Goal: Task Accomplishment & Management: Complete application form

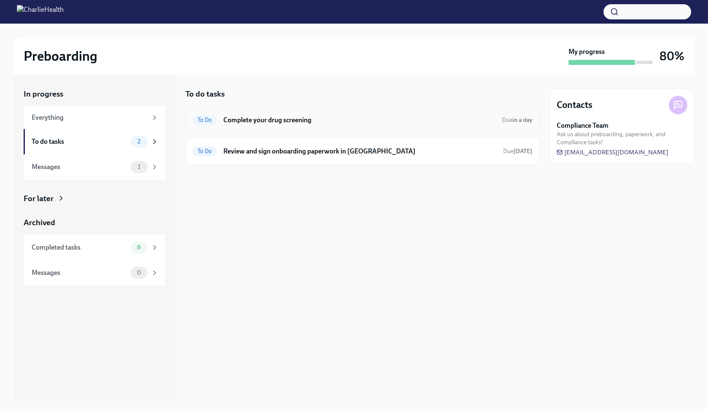
click at [372, 123] on h6 "Complete your drug screening" at bounding box center [359, 119] width 272 height 9
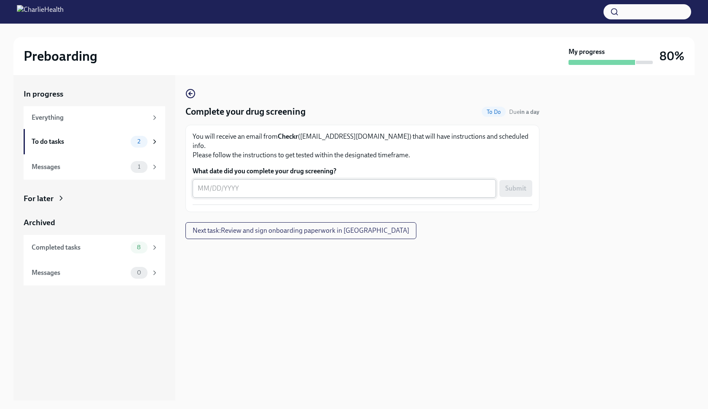
click at [209, 183] on textarea "What date did you complete your drug screening?" at bounding box center [344, 188] width 293 height 10
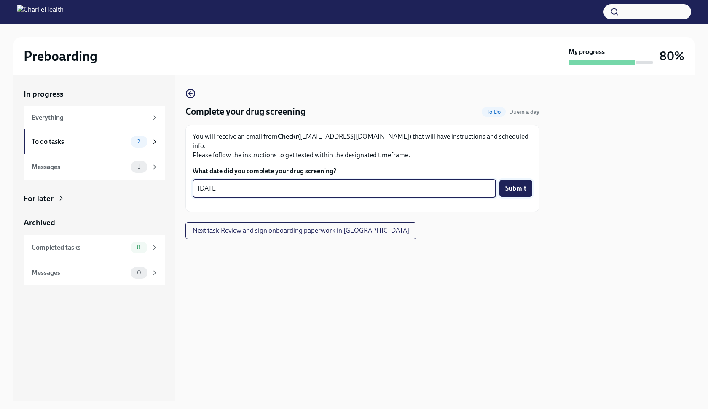
type textarea "[DATE]"
click at [528, 180] on button "Submit" at bounding box center [515, 188] width 33 height 17
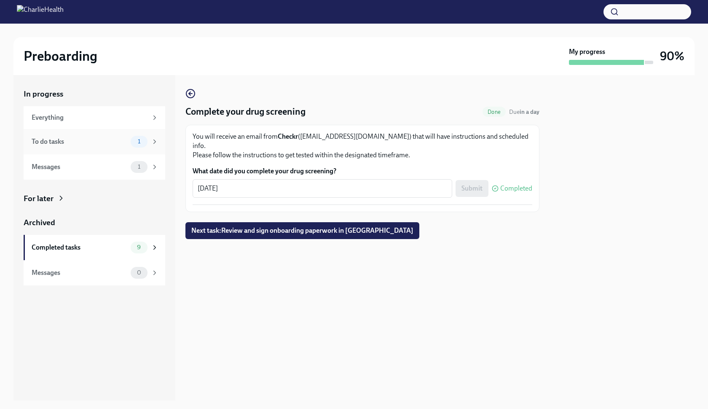
click at [75, 146] on div "To do tasks 1" at bounding box center [95, 142] width 127 height 12
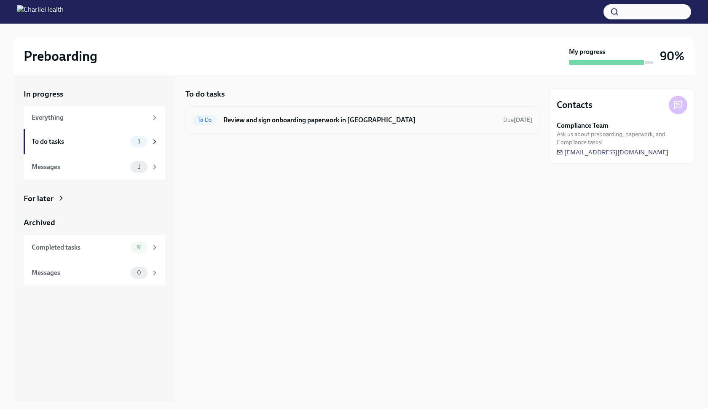
click at [302, 117] on h6 "Review and sign onboarding paperwork in [GEOGRAPHIC_DATA]" at bounding box center [359, 119] width 273 height 9
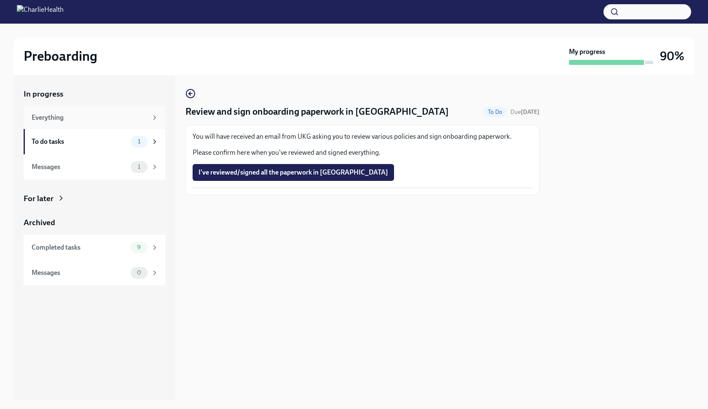
click at [120, 121] on div "Everything" at bounding box center [90, 117] width 116 height 9
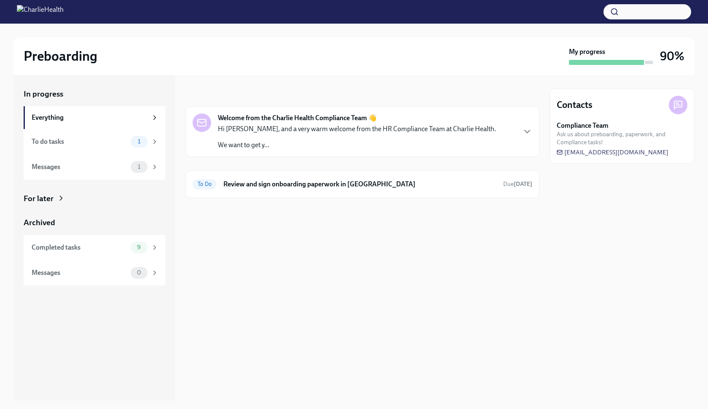
click at [257, 132] on p "Hi [PERSON_NAME], and a very warm welcome from the HR Compliance Team at Charli…" at bounding box center [357, 128] width 278 height 9
